Goal: Use online tool/utility: Utilize a website feature to perform a specific function

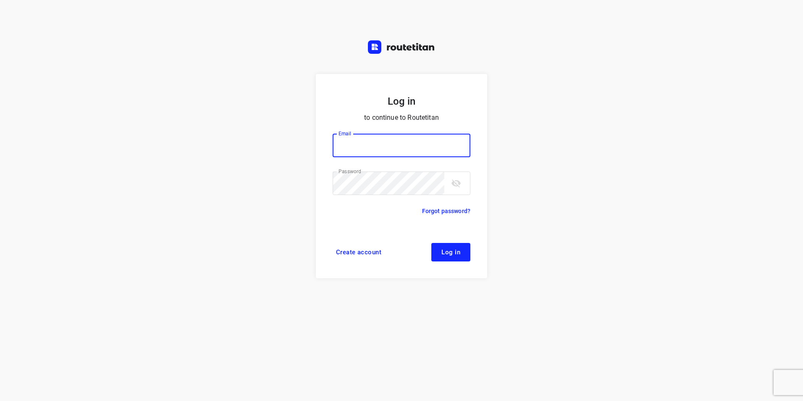
type input "jel@woodupp.nl"
click at [448, 252] on span "Log in" at bounding box center [450, 252] width 19 height 7
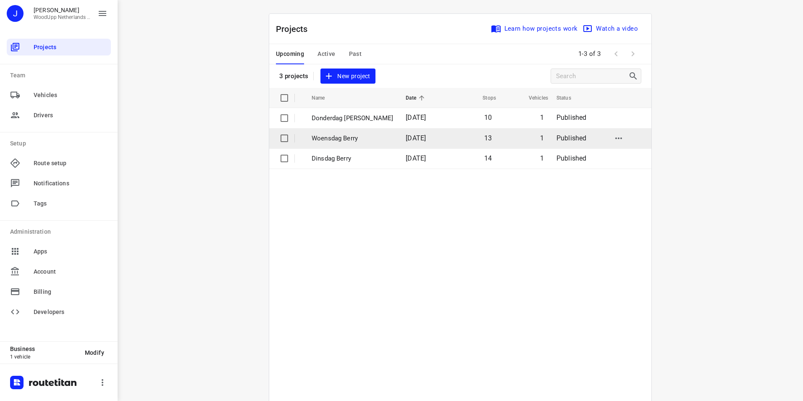
click at [333, 136] on p "Woensdag Berry" at bounding box center [352, 139] width 81 height 10
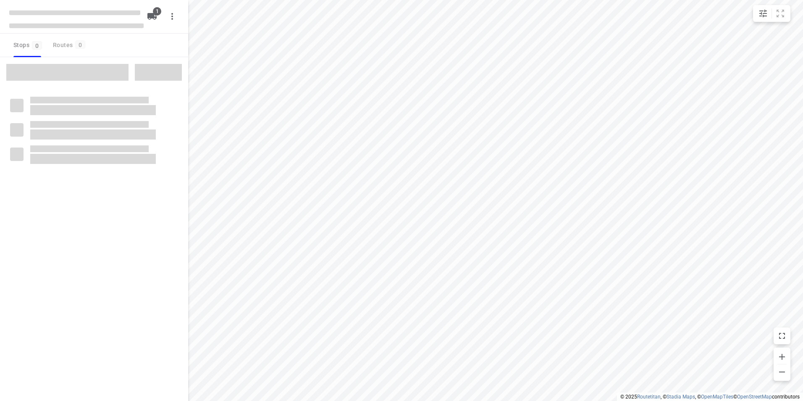
type input "distance"
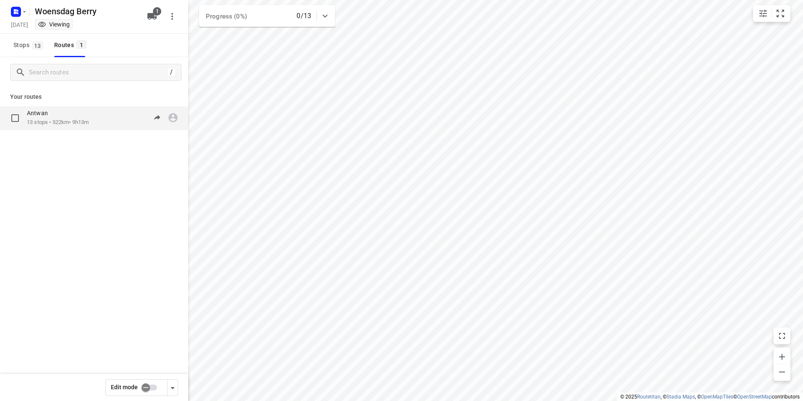
click at [89, 120] on p "13 stops • 522km • 9h13m" at bounding box center [58, 122] width 62 height 8
